Goal: Task Accomplishment & Management: Complete application form

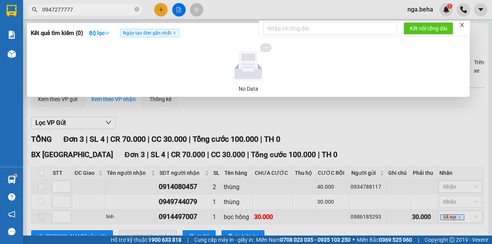
click at [79, 10] on input "0947277777" at bounding box center [87, 9] width 91 height 8
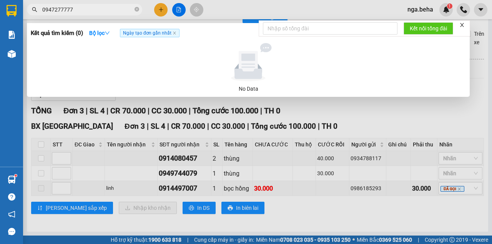
click at [79, 10] on input "0947277777" at bounding box center [87, 9] width 91 height 8
click at [83, 13] on input "0947277777" at bounding box center [87, 9] width 91 height 8
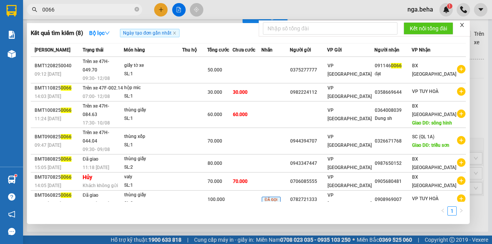
click at [460, 23] on icon "close" at bounding box center [461, 24] width 5 height 5
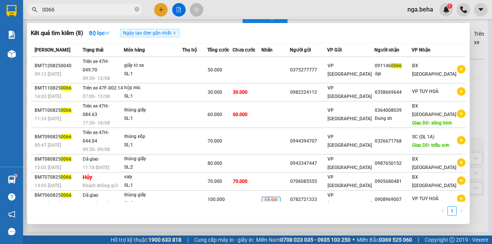
click at [78, 10] on input "0066" at bounding box center [87, 9] width 91 height 8
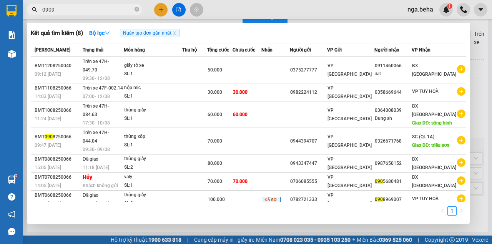
type input "0909"
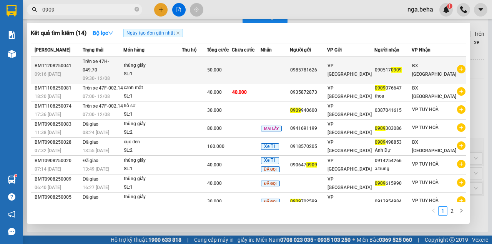
click at [232, 66] on div "50.000" at bounding box center [219, 70] width 25 height 8
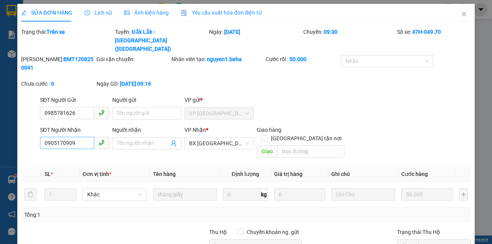
type input "0985781626"
type input "0905170909"
type input "50.000"
type input "0"
click at [81, 126] on div "SĐT Người Nhận" at bounding box center [74, 130] width 69 height 8
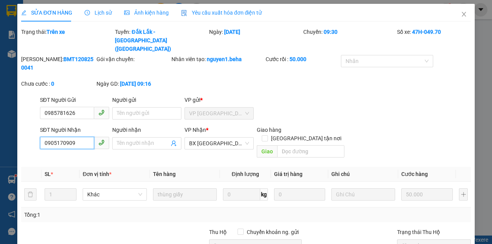
click at [81, 137] on input "0905170909" at bounding box center [67, 143] width 54 height 12
click at [80, 137] on input "0905170909" at bounding box center [67, 143] width 54 height 12
click at [358, 101] on div "SĐT Người Gửi 0985781626 Người gửi Tên người gửi VP gửi * VP [GEOGRAPHIC_DATA]" at bounding box center [255, 109] width 434 height 27
click at [461, 17] on icon "close" at bounding box center [464, 14] width 6 height 6
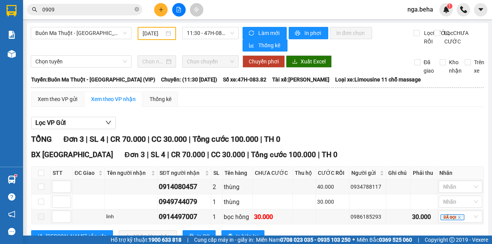
click at [107, 8] on input "0909" at bounding box center [87, 9] width 91 height 8
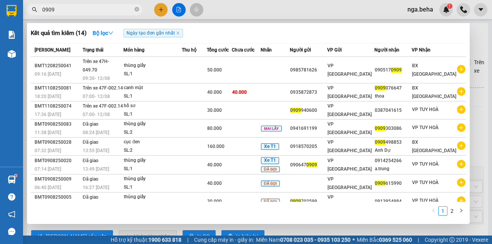
click at [476, 38] on div at bounding box center [246, 122] width 492 height 244
click at [81, 11] on input "0909" at bounding box center [87, 9] width 91 height 8
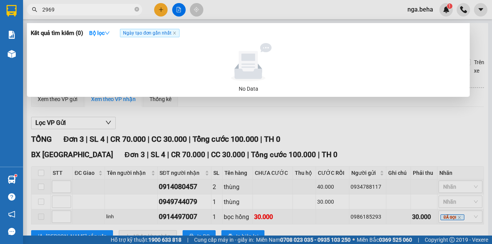
click at [85, 13] on input "2969" at bounding box center [87, 9] width 91 height 8
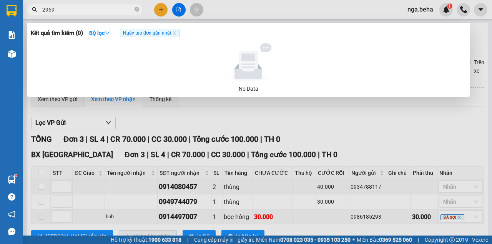
click at [85, 13] on input "2969" at bounding box center [87, 9] width 91 height 8
click at [58, 12] on input "2969" at bounding box center [87, 9] width 91 height 8
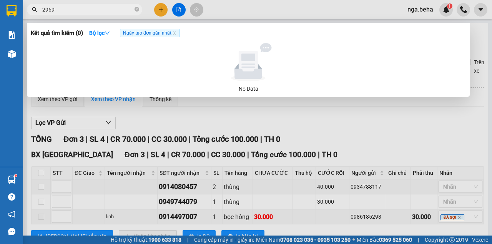
click at [58, 12] on input "2969" at bounding box center [87, 9] width 91 height 8
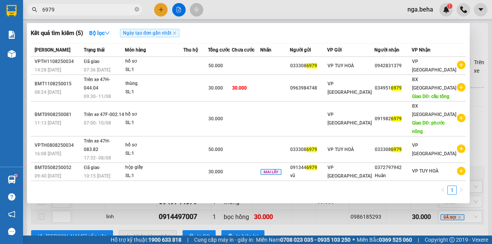
type input "6979"
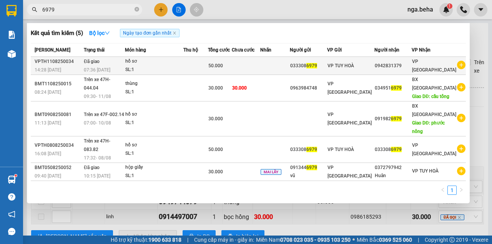
click at [231, 64] on div "50.000" at bounding box center [219, 65] width 23 height 8
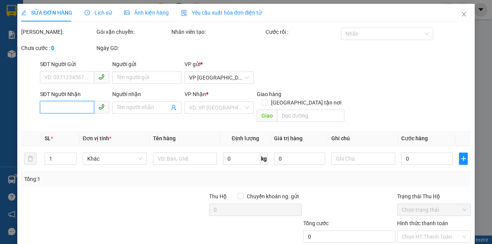
click at [75, 112] on input "SĐT Người Nhận" at bounding box center [67, 107] width 54 height 12
click at [81, 101] on div "SĐT Người Nhận" at bounding box center [74, 96] width 69 height 12
type input "0333086979"
type input "0942831379"
type input "50.000"
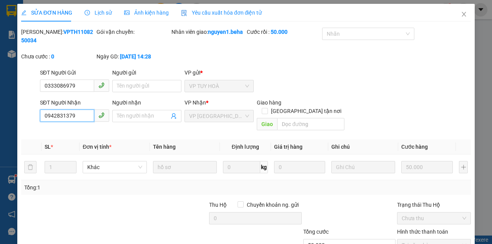
click at [68, 117] on input "0942831379" at bounding box center [67, 116] width 54 height 12
click at [58, 85] on input "0333086979" at bounding box center [67, 86] width 54 height 12
click at [461, 16] on icon "close" at bounding box center [464, 14] width 6 height 6
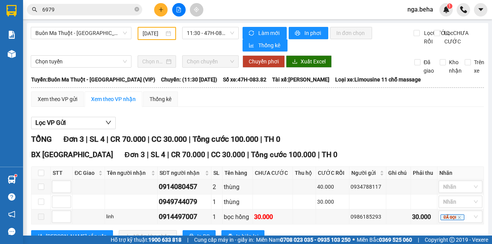
click at [53, 13] on input "6979" at bounding box center [87, 9] width 91 height 8
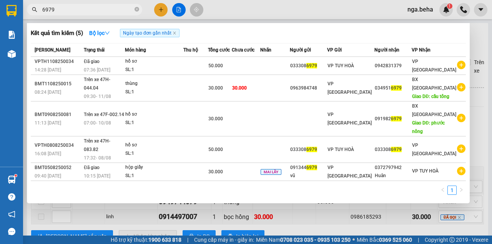
click at [53, 13] on input "6979" at bounding box center [87, 9] width 91 height 8
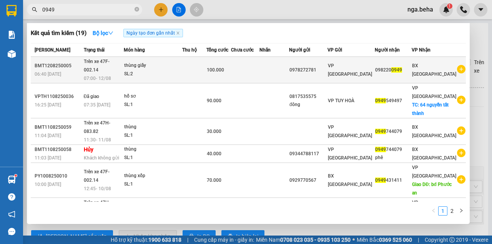
type input "0949"
click at [165, 70] on div "SL: 2" at bounding box center [153, 74] width 58 height 8
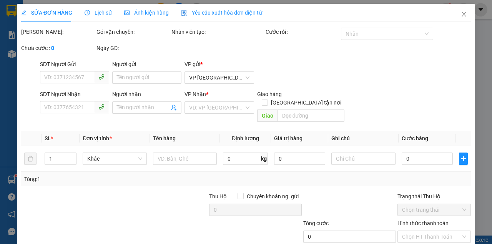
type input "0978272781"
type input "0982200949"
type input "100.000"
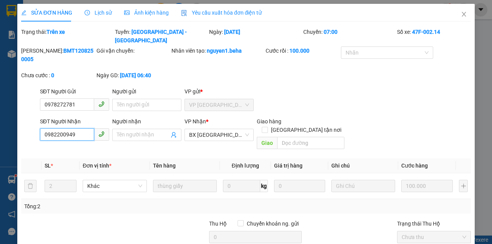
click at [75, 128] on input "0982200949" at bounding box center [67, 134] width 54 height 12
click at [461, 12] on icon "close" at bounding box center [464, 14] width 6 height 6
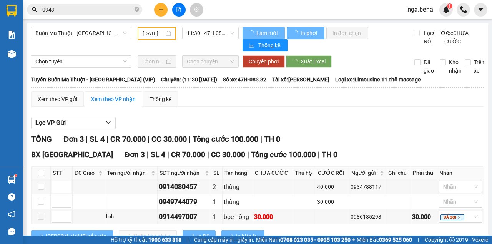
click at [75, 8] on input "0949" at bounding box center [87, 9] width 91 height 8
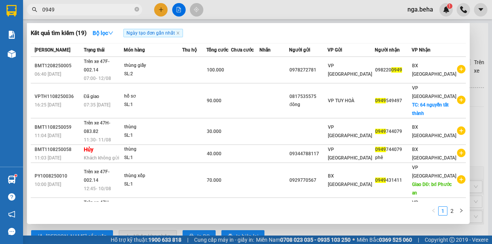
click at [75, 8] on input "0949" at bounding box center [87, 9] width 91 height 8
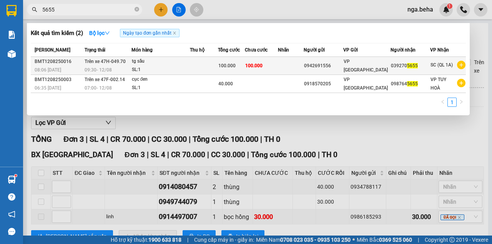
type input "5655"
click at [168, 71] on div "SL: 1" at bounding box center [161, 70] width 58 height 8
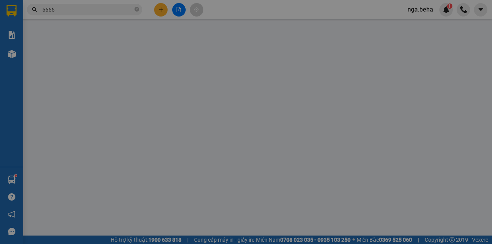
type input "0942691556"
type input "0392705655"
type input "100.000"
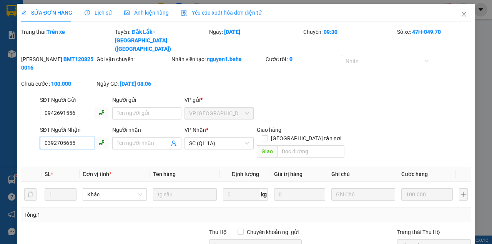
click at [79, 137] on input "0392705655" at bounding box center [67, 143] width 54 height 12
click at [80, 137] on input "0392705655" at bounding box center [67, 143] width 54 height 12
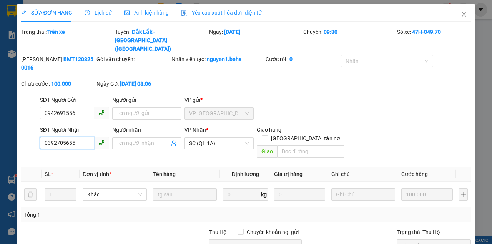
click at [80, 137] on input "0392705655" at bounding box center [67, 143] width 54 height 12
click at [462, 19] on span "Close" at bounding box center [464, 15] width 22 height 22
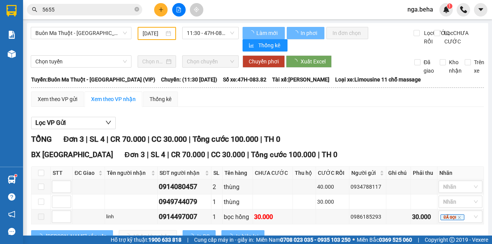
click at [88, 9] on input "5655" at bounding box center [87, 9] width 91 height 8
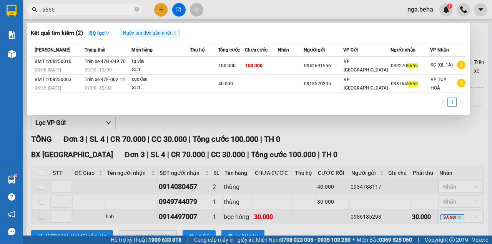
click at [88, 9] on input "5655" at bounding box center [87, 9] width 91 height 8
type input "5655"
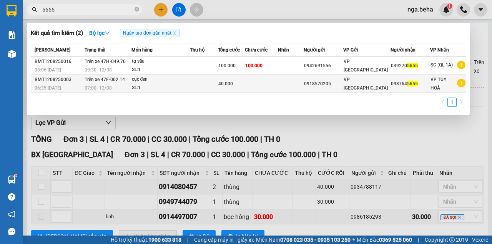
click at [165, 91] on div "SL: 1" at bounding box center [161, 88] width 58 height 8
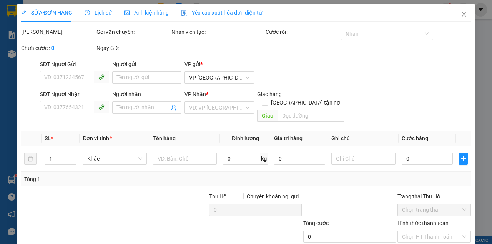
type input "0918570205"
type input "0987645655"
type input "40.000"
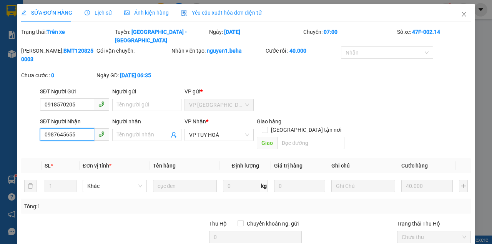
click at [82, 128] on input "0987645655" at bounding box center [67, 134] width 54 height 12
click at [461, 14] on icon "close" at bounding box center [464, 14] width 6 height 6
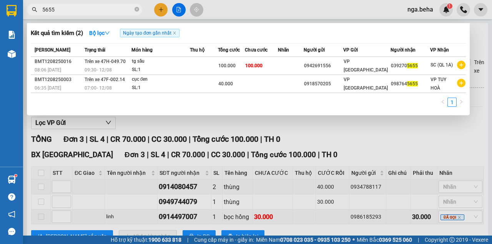
click at [78, 11] on input "5655" at bounding box center [87, 9] width 91 height 8
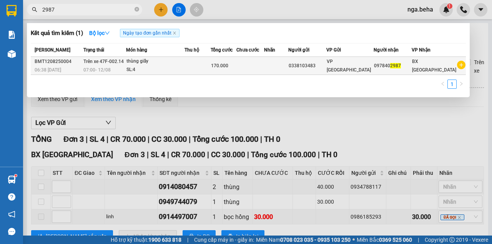
type input "2987"
click at [183, 66] on div "SL: 4" at bounding box center [155, 70] width 58 height 8
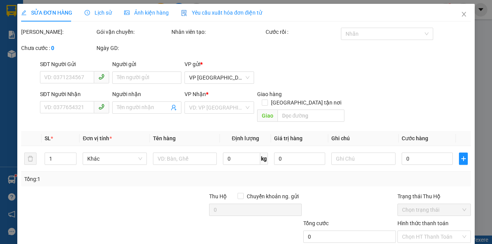
type input "0338103483"
type input "0978402987"
type input "170.000"
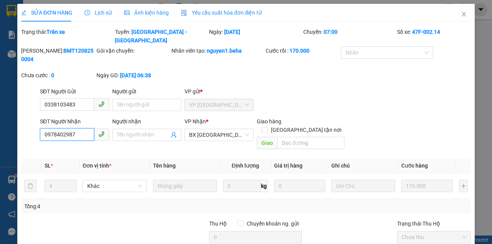
click at [81, 128] on input "0978402987" at bounding box center [67, 134] width 54 height 12
drag, startPoint x: 462, startPoint y: 17, endPoint x: 216, endPoint y: 13, distance: 246.0
click at [462, 17] on icon "close" at bounding box center [464, 14] width 4 height 5
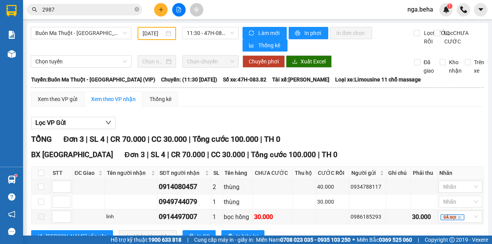
click at [60, 11] on input "2987" at bounding box center [87, 9] width 91 height 8
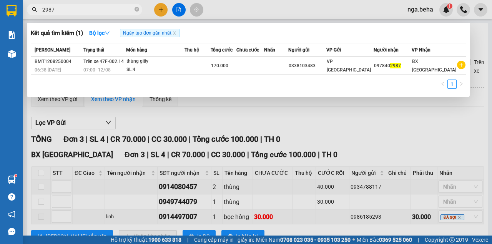
click at [60, 11] on input "2987" at bounding box center [87, 9] width 91 height 8
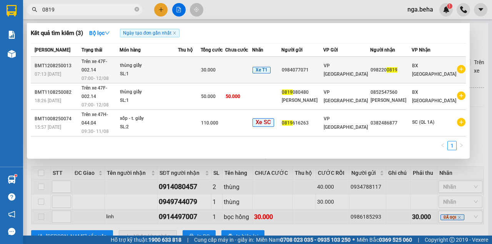
click at [216, 68] on span "30.000" at bounding box center [208, 69] width 15 height 5
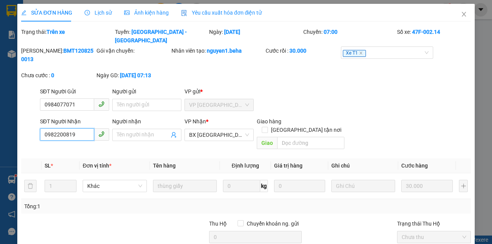
click at [81, 128] on input "0982200819" at bounding box center [67, 134] width 54 height 12
click at [462, 15] on icon "close" at bounding box center [464, 14] width 4 height 5
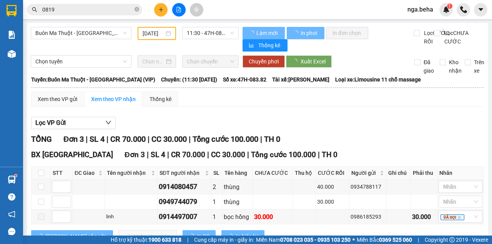
click at [86, 12] on input "0819" at bounding box center [87, 9] width 91 height 8
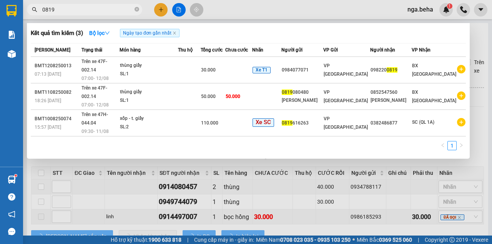
click at [86, 12] on input "0819" at bounding box center [87, 9] width 91 height 8
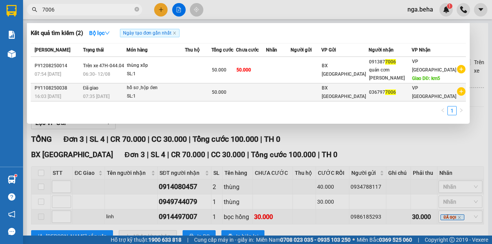
type input "7006"
click at [208, 96] on td at bounding box center [198, 92] width 27 height 18
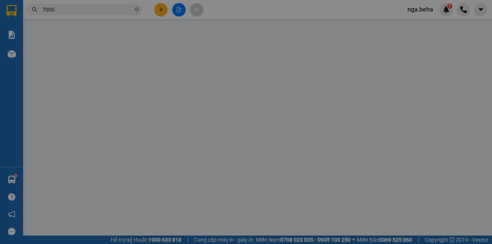
type input "0367977006"
type input "50.000"
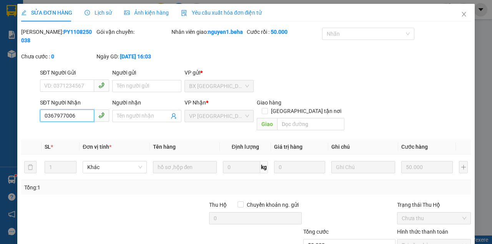
click at [76, 115] on input "0367977006" at bounding box center [67, 116] width 54 height 12
click at [461, 13] on icon "close" at bounding box center [464, 14] width 6 height 6
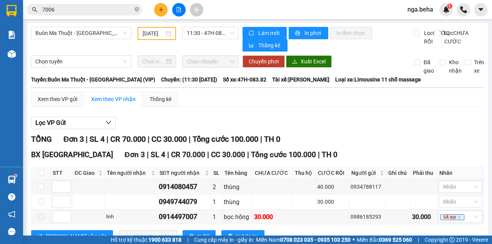
click at [84, 11] on input "7006" at bounding box center [87, 9] width 91 height 8
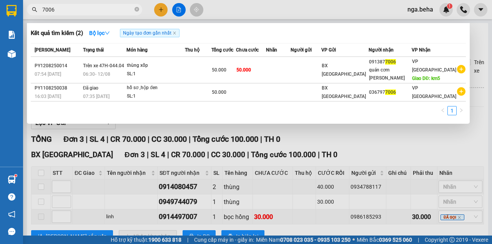
click at [84, 11] on input "7006" at bounding box center [87, 9] width 91 height 8
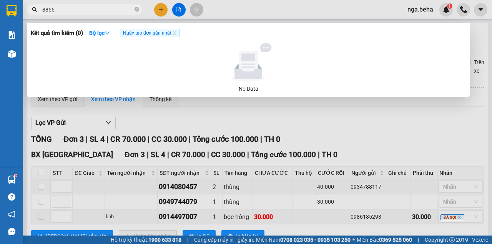
click at [98, 11] on input "8855" at bounding box center [87, 9] width 91 height 8
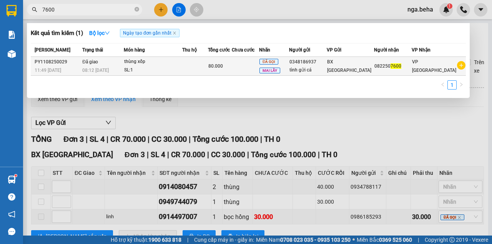
type input "7600"
click at [203, 68] on td at bounding box center [194, 66] width 25 height 19
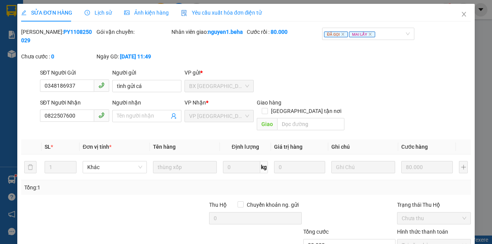
type input "0348186937"
type input "tình gửi cá"
type input "0822507600"
type input "80.000"
click at [68, 109] on div "SĐT Người Nhận" at bounding box center [74, 104] width 69 height 12
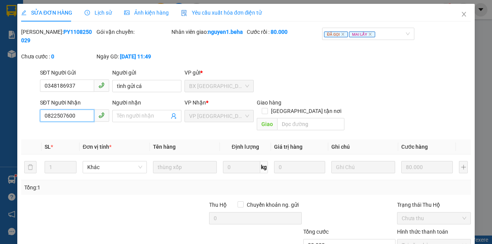
click at [68, 114] on input "0822507600" at bounding box center [67, 116] width 54 height 12
click at [462, 15] on icon "close" at bounding box center [464, 14] width 4 height 5
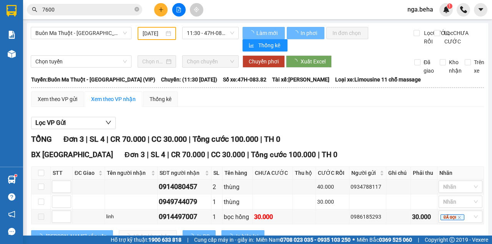
click at [56, 7] on input "7600" at bounding box center [87, 9] width 91 height 8
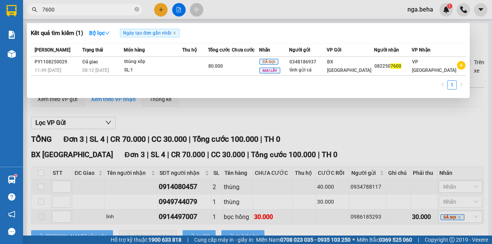
click at [56, 7] on input "7600" at bounding box center [87, 9] width 91 height 8
click at [72, 11] on input "7600" at bounding box center [87, 9] width 91 height 8
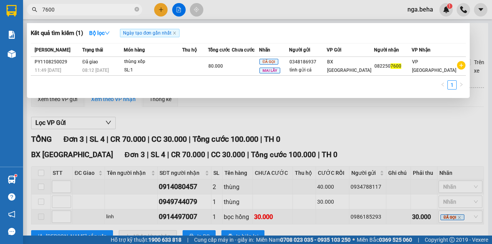
click at [72, 11] on input "7600" at bounding box center [87, 9] width 91 height 8
type input "7600"
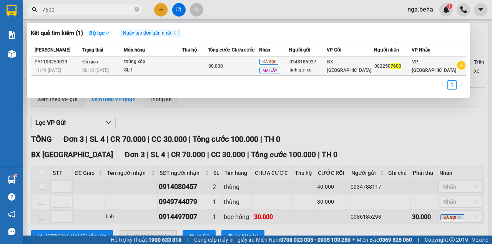
click at [121, 63] on td "Đã giao 08:12 [DATE]" at bounding box center [101, 66] width 43 height 19
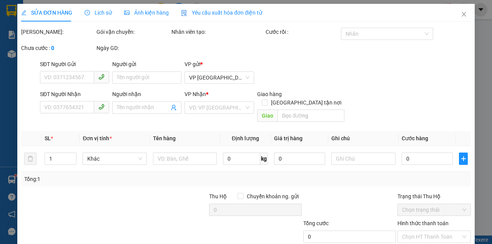
type input "0348186937"
type input "tình gửi cá"
type input "0822507600"
type input "80.000"
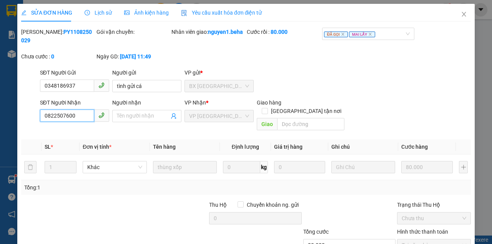
click at [78, 119] on input "0822507600" at bounding box center [67, 116] width 54 height 12
click at [461, 15] on icon "close" at bounding box center [464, 14] width 6 height 6
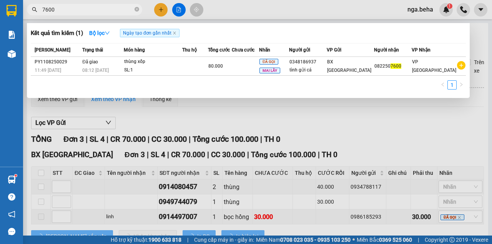
click at [95, 8] on input "7600" at bounding box center [87, 9] width 91 height 8
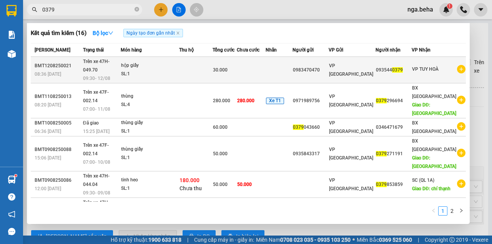
type input "0379"
click at [213, 68] on td at bounding box center [195, 70] width 33 height 27
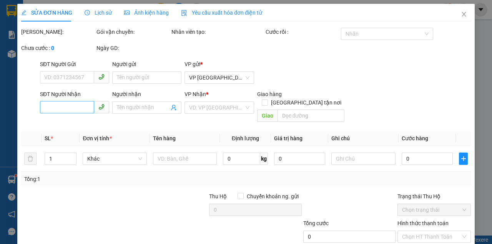
type input "0983470470"
type input "0935440379"
type input "30.000"
type input "0"
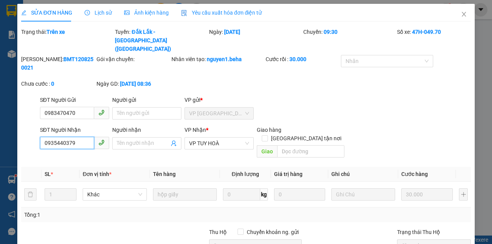
click at [76, 137] on input "0935440379" at bounding box center [67, 143] width 54 height 12
click at [463, 18] on span "Close" at bounding box center [464, 15] width 22 height 22
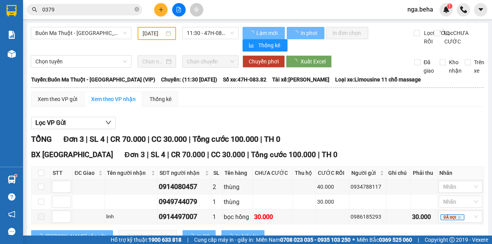
click at [77, 11] on input "0379" at bounding box center [87, 9] width 91 height 8
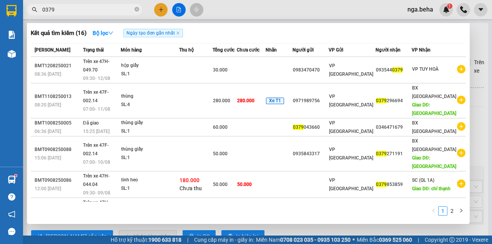
click at [77, 11] on input "0379" at bounding box center [87, 9] width 91 height 8
click at [491, 35] on div at bounding box center [246, 122] width 492 height 244
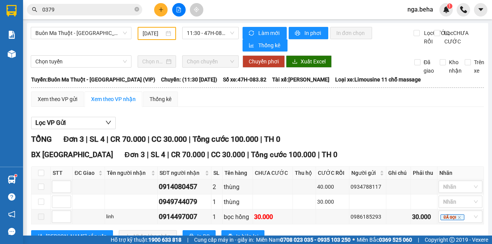
click at [98, 13] on input "0379" at bounding box center [87, 9] width 91 height 8
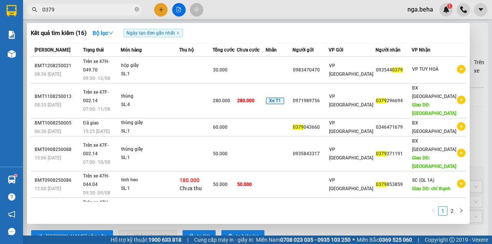
click at [98, 13] on input "0379" at bounding box center [87, 9] width 91 height 8
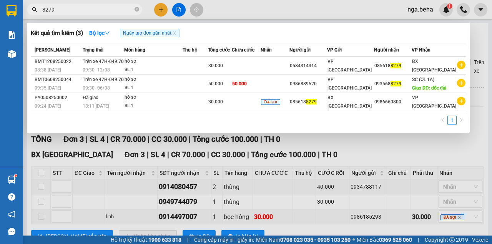
click at [97, 9] on input "8279" at bounding box center [87, 9] width 91 height 8
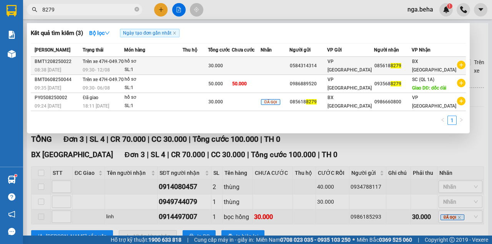
type input "8279"
click at [156, 62] on div "hồ sơ" at bounding box center [154, 61] width 58 height 8
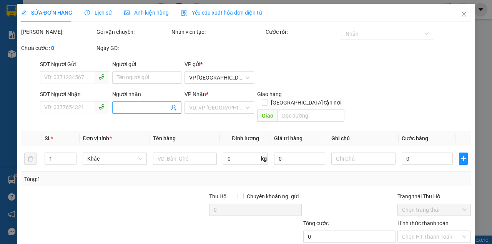
type input "0584314314"
type input "0856188279"
type input "30.000"
type input "0"
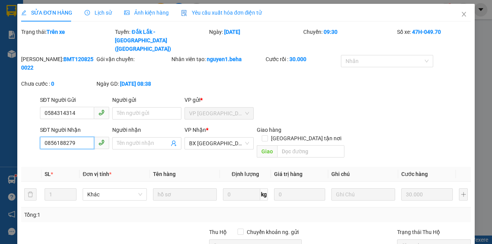
click at [80, 137] on input "0856188279" at bounding box center [67, 143] width 54 height 12
click at [462, 13] on icon "close" at bounding box center [464, 14] width 4 height 5
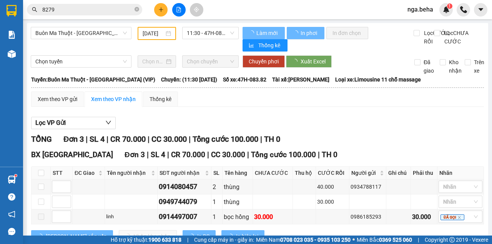
click at [97, 12] on input "8279" at bounding box center [87, 9] width 91 height 8
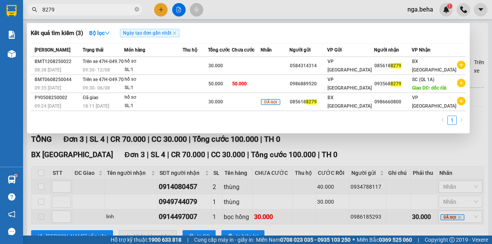
click at [90, 11] on input "8279" at bounding box center [87, 9] width 91 height 8
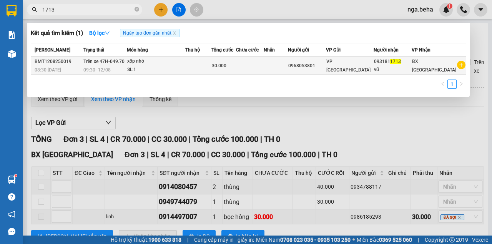
type input "1713"
click at [178, 74] on td "xốp nhỏ SL: 1" at bounding box center [156, 66] width 58 height 18
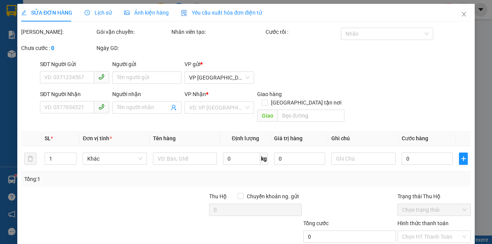
type input "0968053801"
type input "0931811713"
type input "vũ"
type input "30.000"
type input "0"
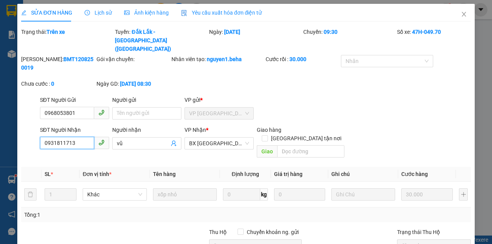
click at [70, 137] on input "0931811713" at bounding box center [67, 143] width 54 height 12
click at [462, 14] on icon "close" at bounding box center [464, 14] width 4 height 5
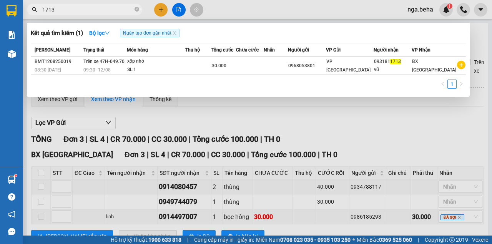
click at [75, 10] on input "1713" at bounding box center [87, 9] width 91 height 8
click at [80, 12] on input "1713" at bounding box center [87, 9] width 91 height 8
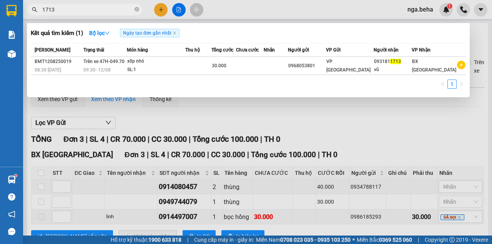
click at [80, 12] on input "1713" at bounding box center [87, 9] width 91 height 8
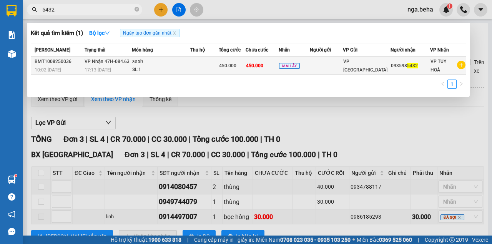
type input "5432"
click at [179, 68] on div "SL: 1" at bounding box center [161, 70] width 58 height 8
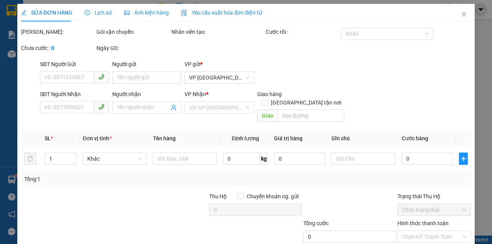
type input "0935985432"
type input "450.000"
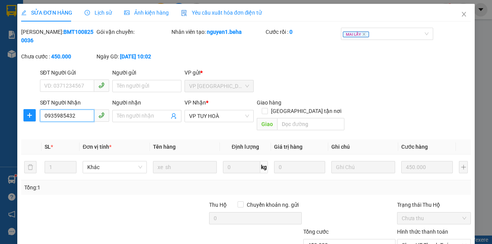
click at [78, 119] on input "0935985432" at bounding box center [67, 116] width 54 height 12
click at [461, 15] on icon "close" at bounding box center [464, 14] width 6 height 6
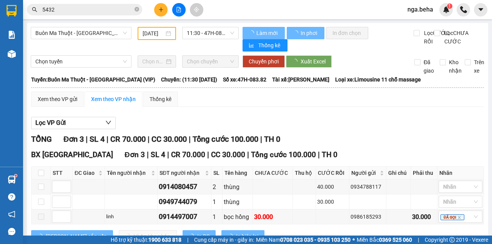
click at [73, 10] on input "5432" at bounding box center [87, 9] width 91 height 8
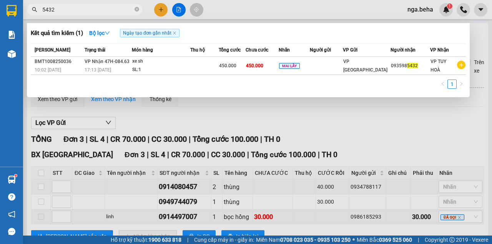
click at [367, 140] on div at bounding box center [246, 122] width 492 height 244
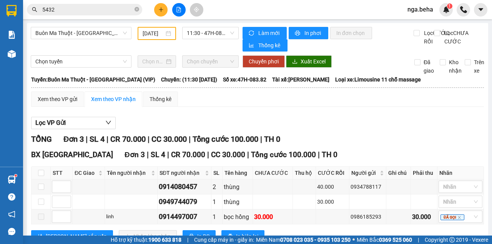
click at [85, 8] on input "5432" at bounding box center [87, 9] width 91 height 8
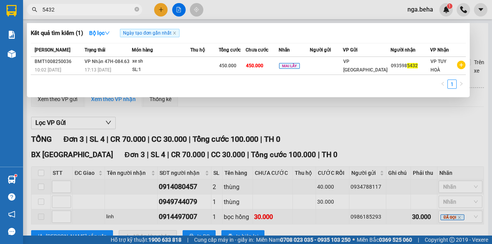
click at [85, 8] on input "5432" at bounding box center [87, 9] width 91 height 8
click at [65, 10] on input "5432" at bounding box center [87, 9] width 91 height 8
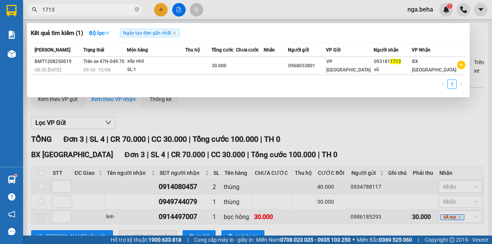
click at [64, 18] on div at bounding box center [246, 122] width 492 height 244
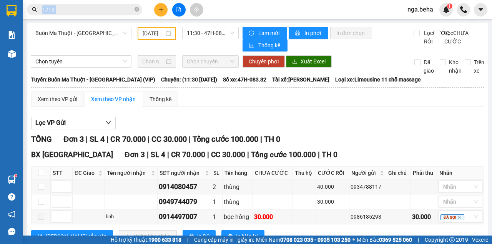
click at [64, 18] on div "Kết quả tìm kiếm ( 1 ) Bộ lọc Ngày tạo đơn gần nhất Mã ĐH Trạng thái Món hàng T…" at bounding box center [246, 9] width 492 height 19
click at [61, 13] on input "1713" at bounding box center [87, 9] width 91 height 8
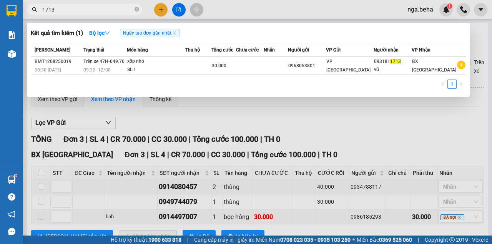
click at [61, 13] on input "1713" at bounding box center [87, 9] width 91 height 8
click at [68, 12] on input "1713" at bounding box center [87, 9] width 91 height 8
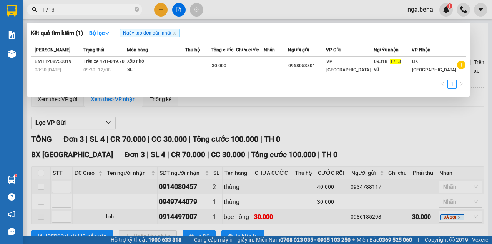
click at [68, 12] on input "1713" at bounding box center [87, 9] width 91 height 8
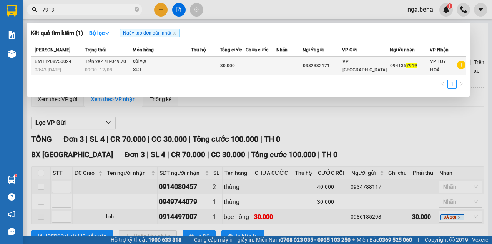
type input "7919"
click at [182, 59] on div "cái vợt" at bounding box center [162, 61] width 58 height 8
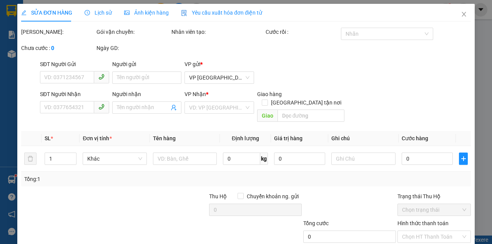
type input "0982332171"
type input "0941357919"
type input "30.000"
type input "0"
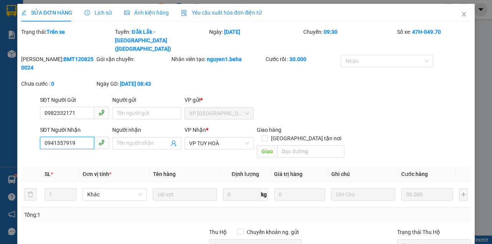
click at [72, 137] on input "0941357919" at bounding box center [67, 143] width 54 height 12
click at [456, 15] on span "Close" at bounding box center [464, 15] width 22 height 22
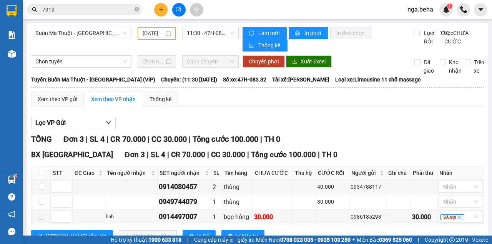
click at [77, 14] on span "7919" at bounding box center [84, 10] width 115 height 12
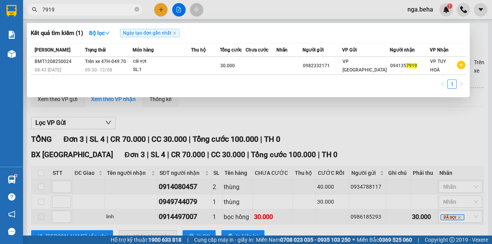
click at [77, 14] on span "7919" at bounding box center [84, 10] width 115 height 12
click at [80, 11] on input "7919" at bounding box center [87, 9] width 91 height 8
paste input "098205050"
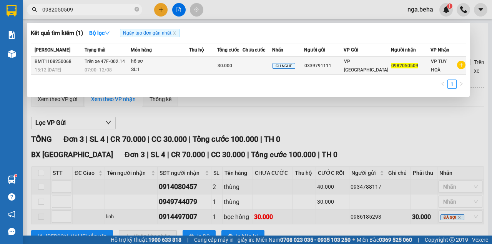
type input "0982050509"
click at [217, 65] on td at bounding box center [203, 66] width 28 height 18
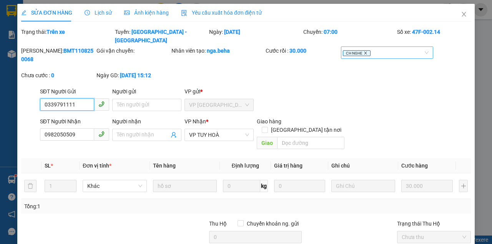
click at [364, 51] on icon "close" at bounding box center [366, 53] width 4 height 4
click at [361, 48] on div at bounding box center [383, 52] width 81 height 9
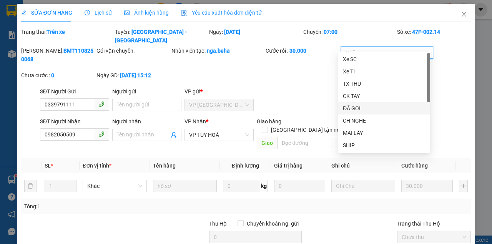
click at [360, 110] on div "ĐÃ GỌI" at bounding box center [384, 108] width 83 height 8
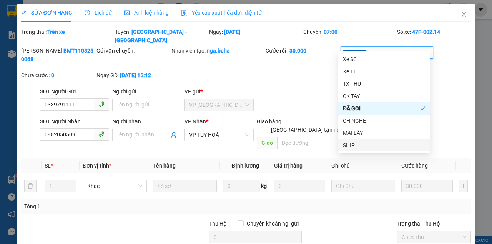
click at [355, 202] on div "Tổng: 1" at bounding box center [245, 206] width 443 height 8
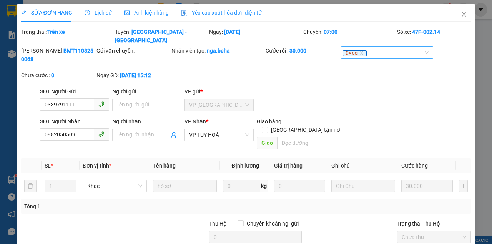
scroll to position [60, 0]
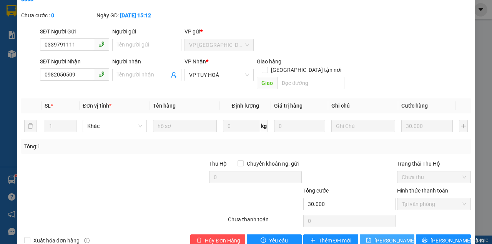
click at [384, 236] on span "[PERSON_NAME] thay đổi" at bounding box center [404, 240] width 61 height 8
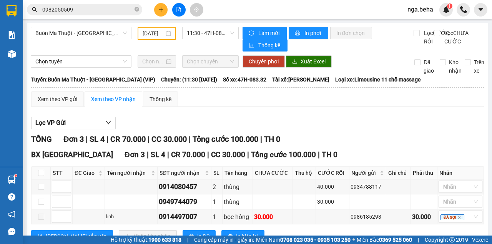
click at [215, 4] on div "Kết quả tìm kiếm ( 1 ) Bộ lọc Ngày tạo đơn gần nhất Mã ĐH Trạng thái Món hàng T…" at bounding box center [246, 9] width 492 height 19
drag, startPoint x: 375, startPoint y: 112, endPoint x: 169, endPoint y: 10, distance: 229.6
click at [358, 106] on div "Xem theo VP gửi Xem theo VP nhận Thống kê Lọc VP Gửi TỔNG Đơn 3 | SL 4 | CR 70…" at bounding box center [257, 171] width 453 height 161
click at [81, 12] on input "0982050509" at bounding box center [87, 9] width 91 height 8
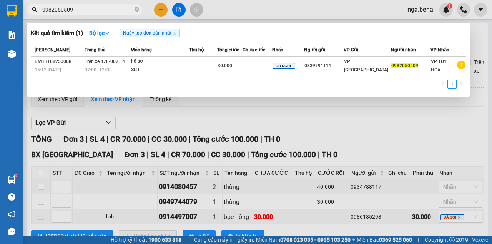
click at [81, 12] on input "0982050509" at bounding box center [87, 9] width 91 height 8
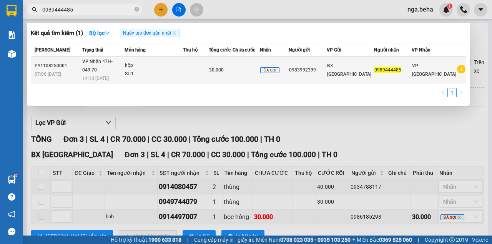
type input "0989444485"
click at [229, 71] on td "30.000" at bounding box center [221, 70] width 24 height 27
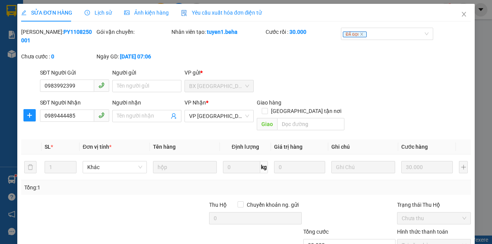
click at [156, 18] on div "Ảnh kiện hàng" at bounding box center [146, 13] width 45 height 18
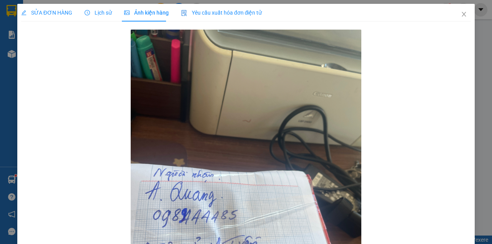
click at [68, 11] on span "SỬA ĐƠN HÀNG" at bounding box center [46, 13] width 51 height 6
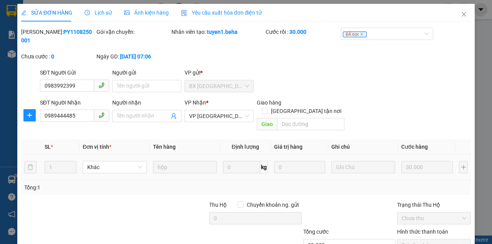
scroll to position [50, 0]
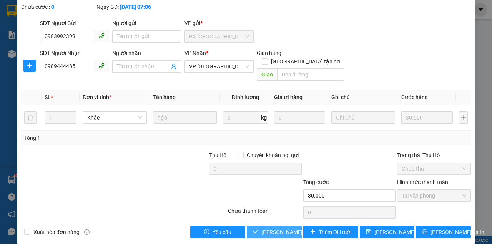
click at [280, 228] on span "[PERSON_NAME] và Giao hàng" at bounding box center [298, 232] width 74 height 8
